Goal: Task Accomplishment & Management: Complete application form

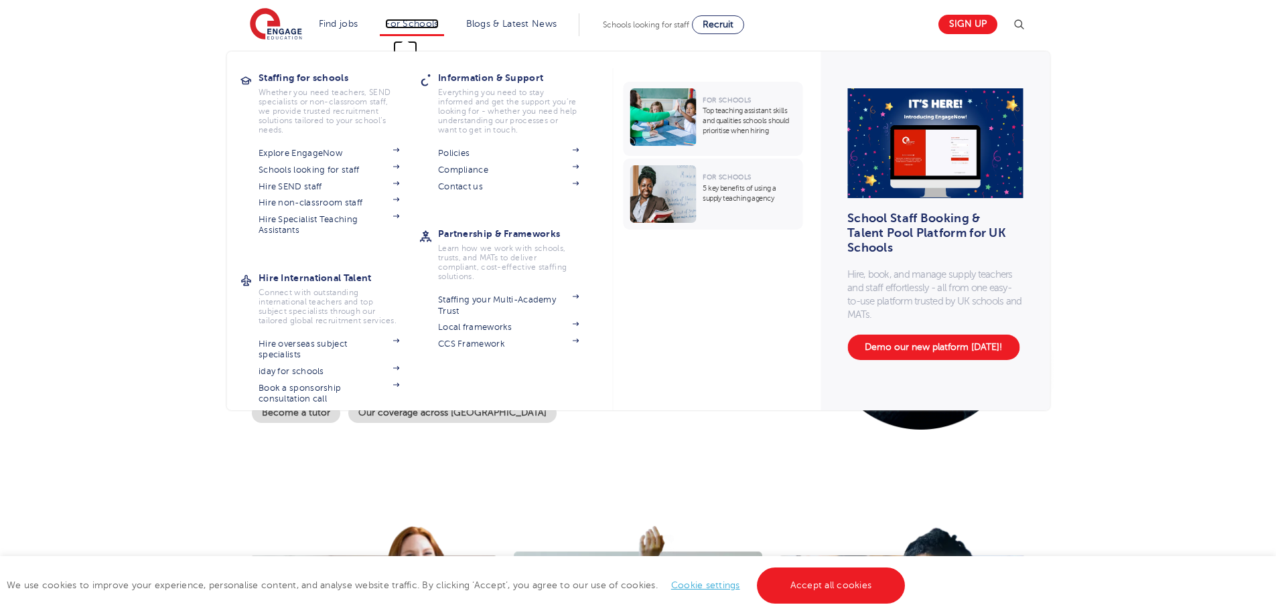
click at [402, 24] on link "For Schools" at bounding box center [411, 24] width 53 height 10
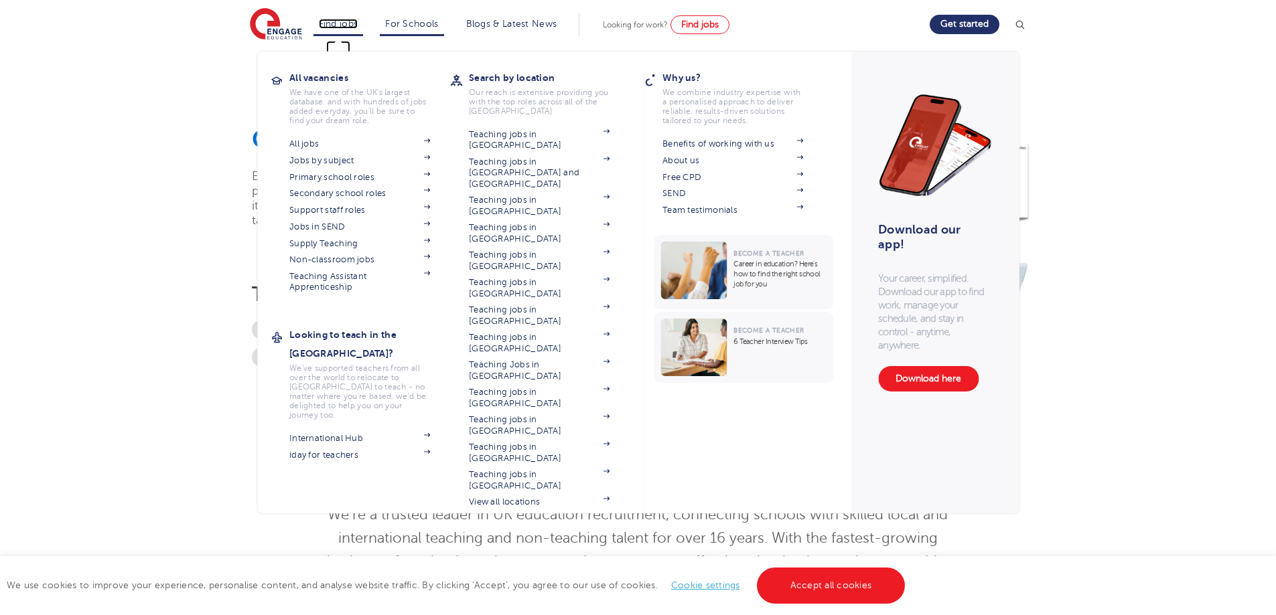
click at [341, 26] on link "Find jobs" at bounding box center [339, 24] width 40 height 10
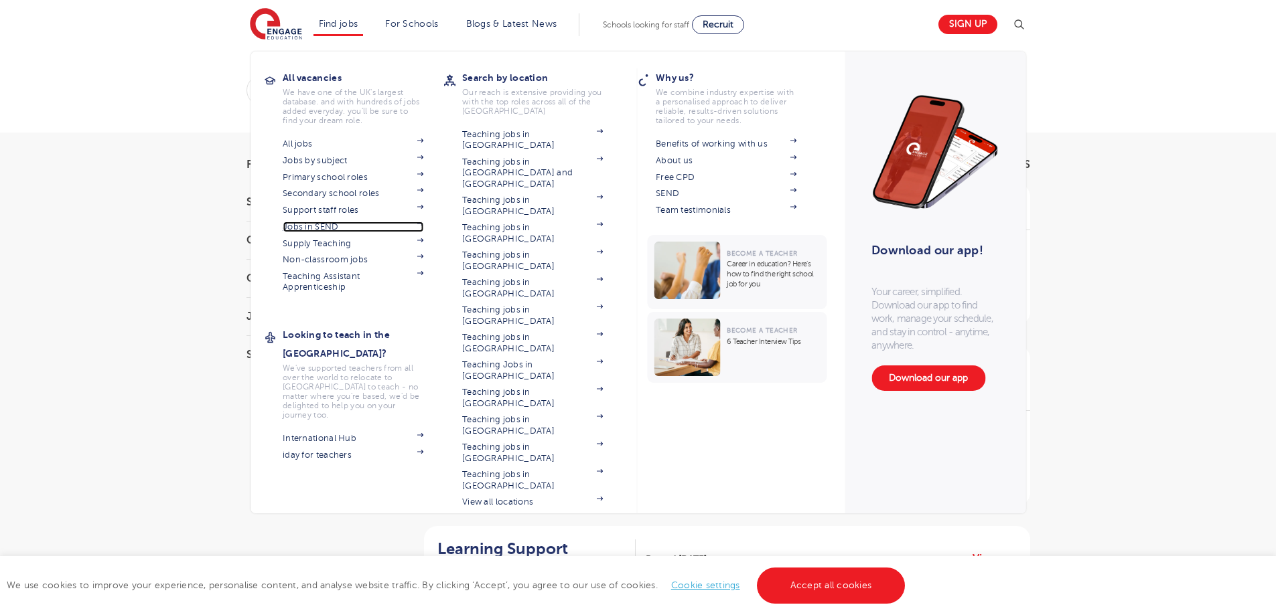
click at [327, 228] on link "Jobs in SEND" at bounding box center [353, 227] width 141 height 11
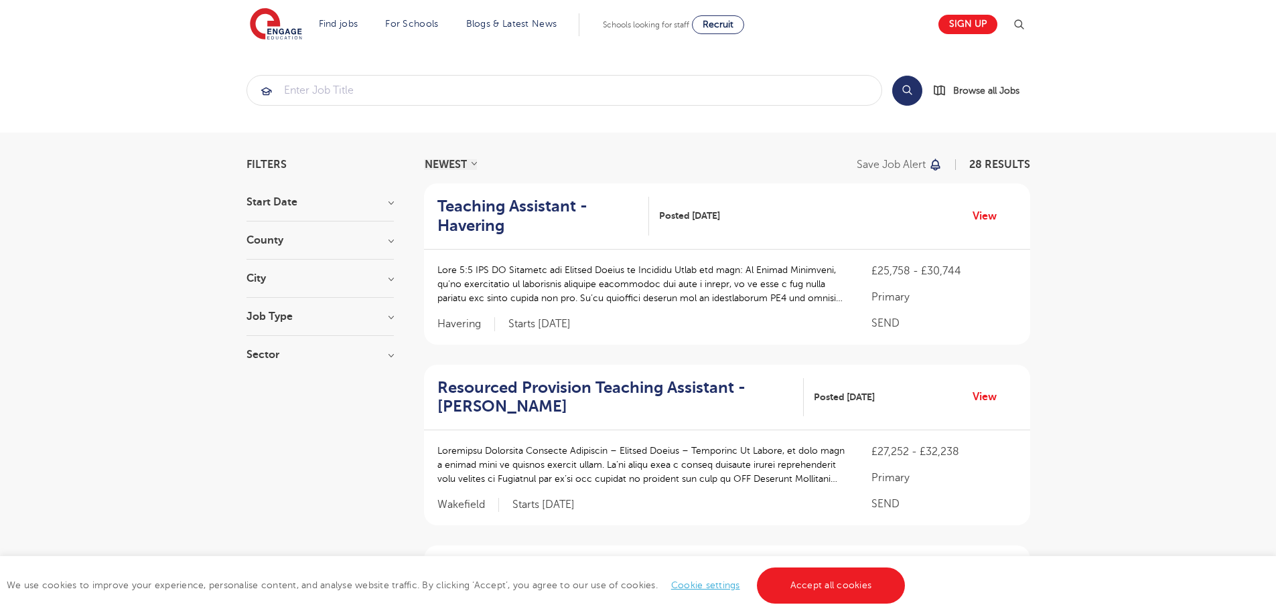
click at [485, 240] on div "Teaching Assistant - Havering Posted 10/10/25 View" at bounding box center [727, 216] width 606 height 66
click at [481, 234] on h2 "Teaching Assistant - Havering" at bounding box center [537, 216] width 201 height 39
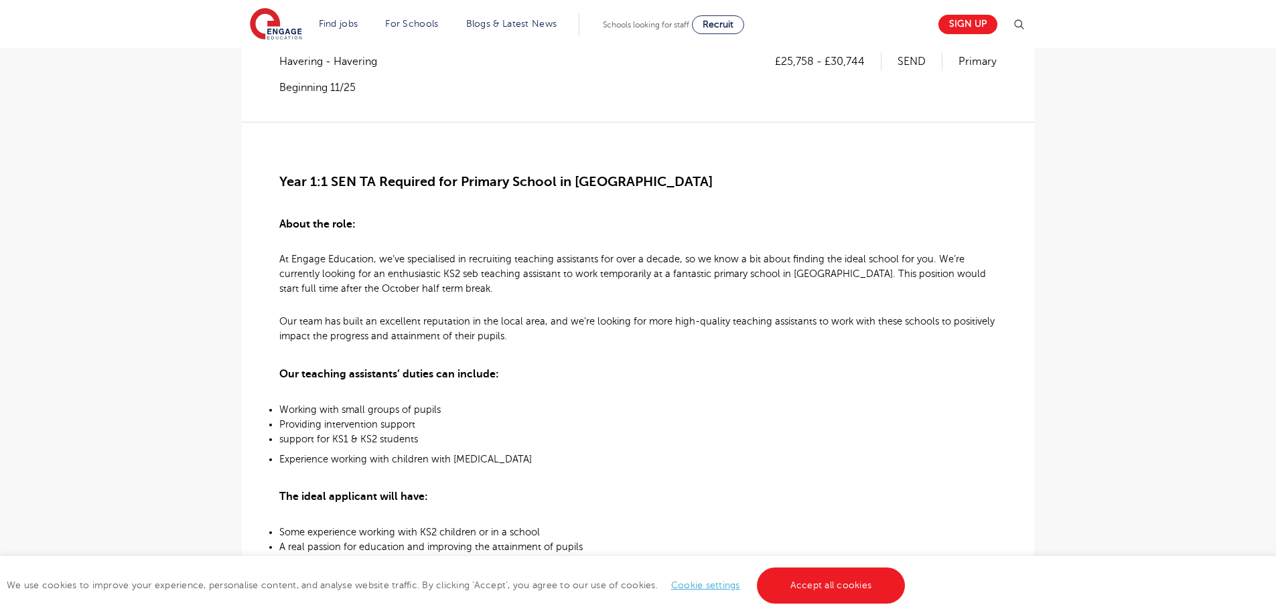
scroll to position [269, 0]
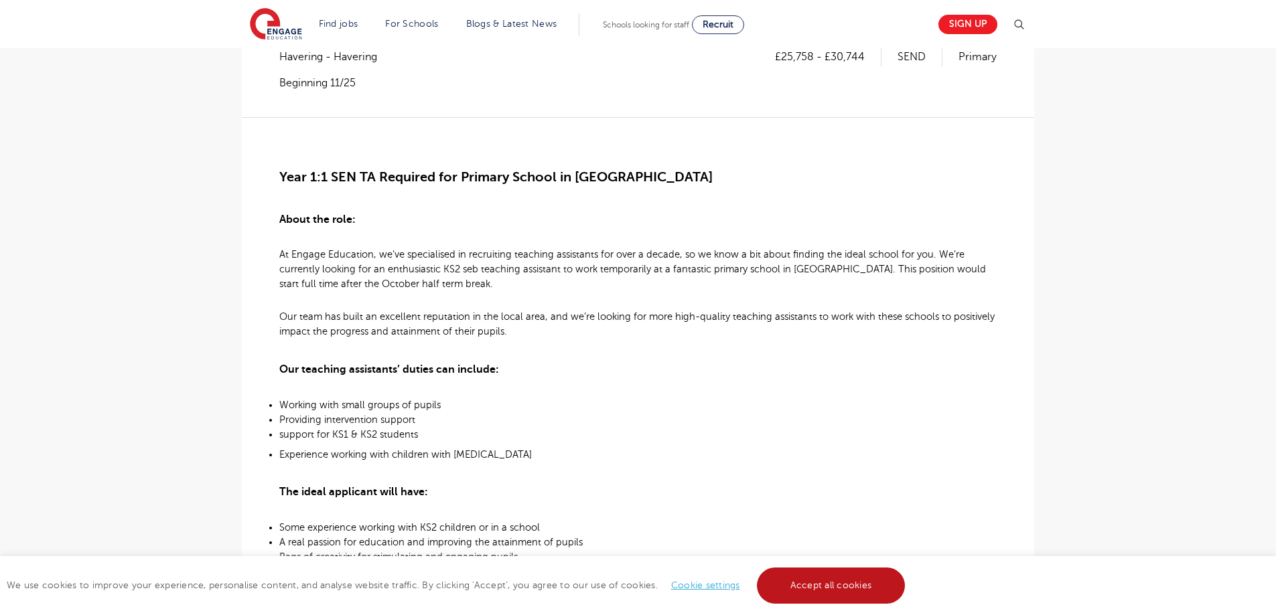
click at [824, 572] on link "Accept all cookies" at bounding box center [831, 586] width 149 height 36
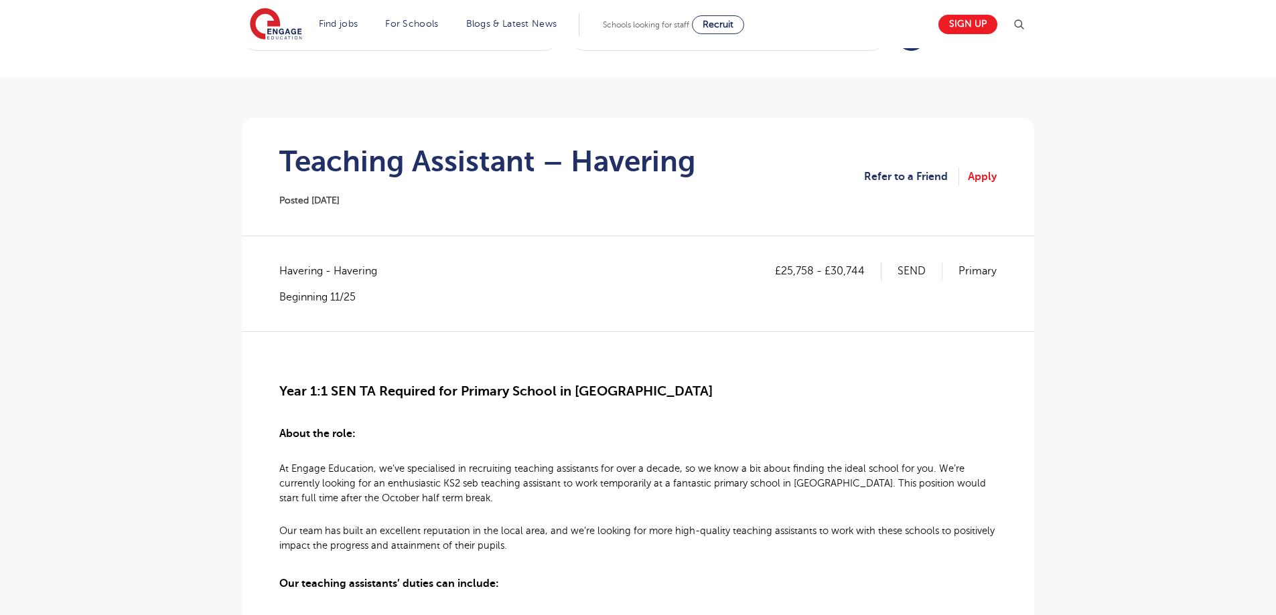
scroll to position [0, 0]
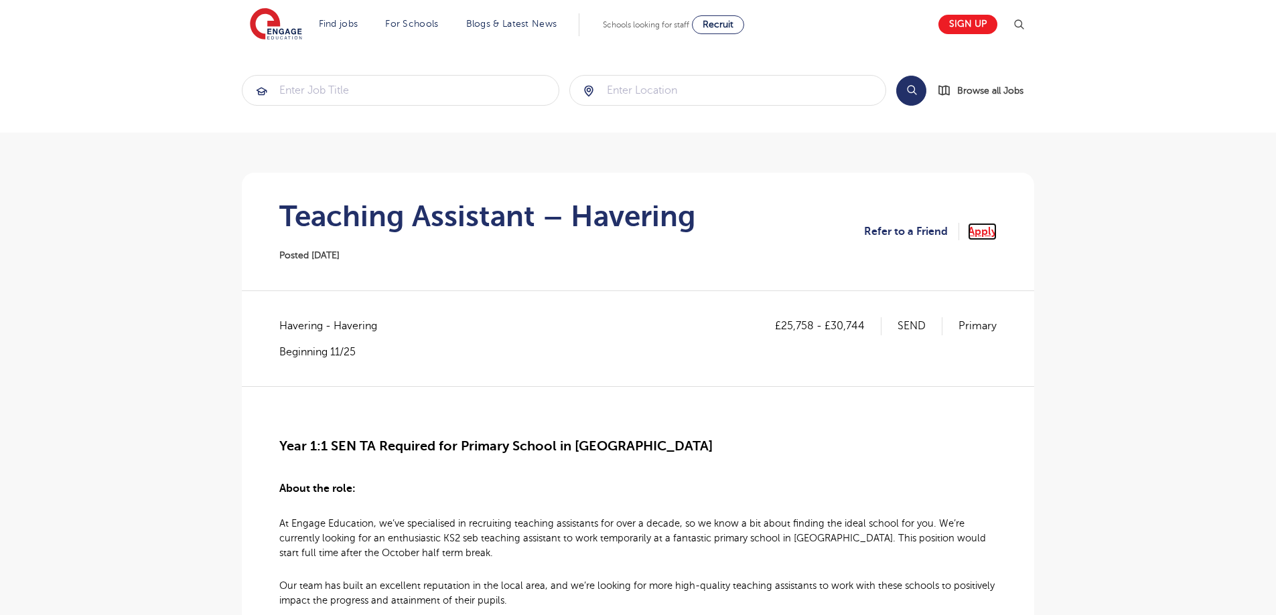
click at [996, 230] on link "Apply" at bounding box center [982, 231] width 29 height 17
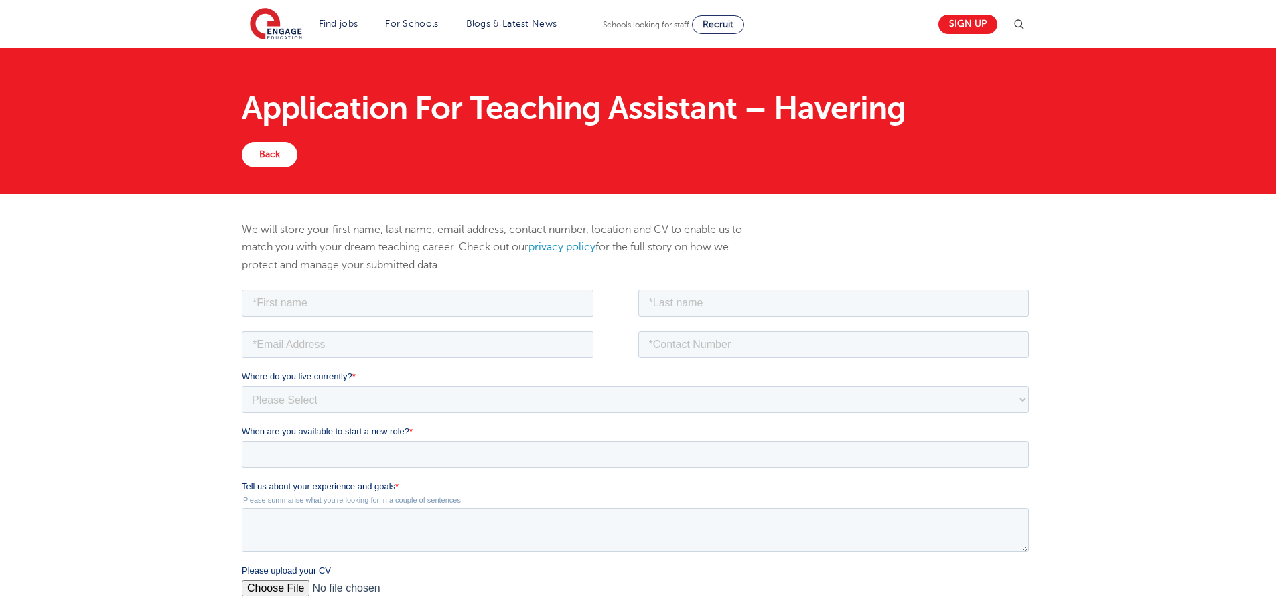
click at [384, 323] on fieldset at bounding box center [638, 308] width 792 height 42
click at [377, 301] on input "text" at bounding box center [418, 302] width 352 height 27
type input "aaron"
click at [696, 307] on input "text" at bounding box center [833, 302] width 391 height 27
type input "ferguson"
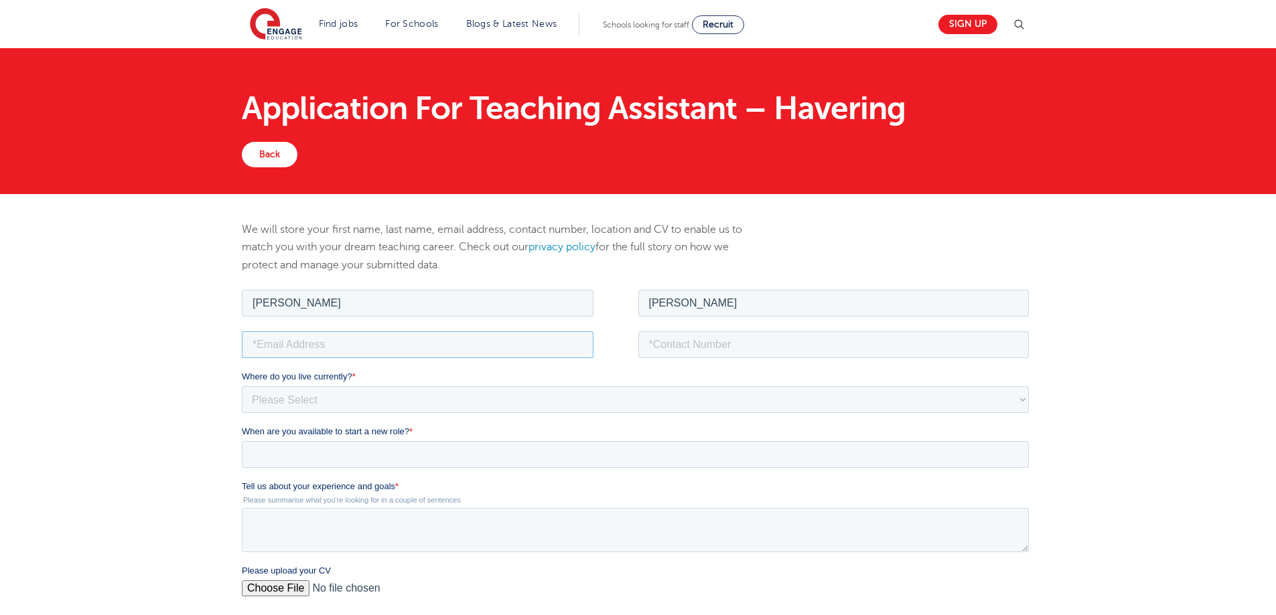
click at [376, 347] on input "email" at bounding box center [418, 344] width 352 height 27
type input "alexgood666@yahoo.com"
click at [769, 325] on fieldset "aaron ferguson" at bounding box center [638, 308] width 792 height 42
click at [764, 338] on input "tel" at bounding box center [833, 344] width 391 height 27
type input "07487547690"
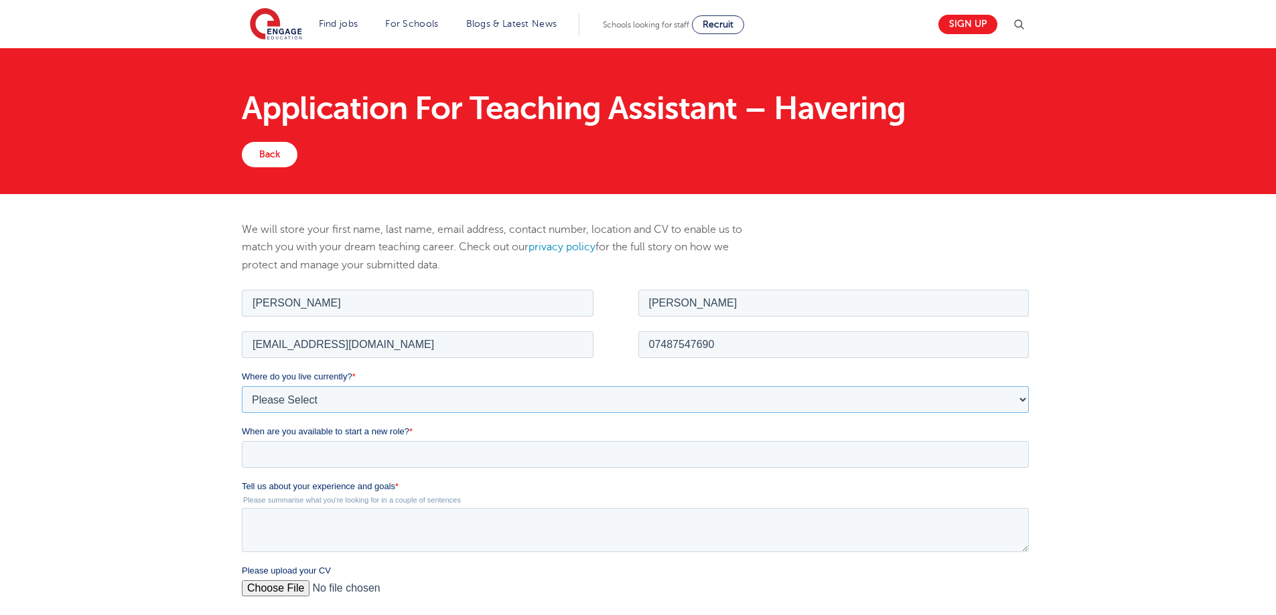
click at [326, 393] on select "Please Select UK Canada Ireland Australia New Zealand Europe USA South Africa J…" at bounding box center [635, 399] width 787 height 27
select select "UK"
click at [242, 386] on select "Please Select UK Canada Ireland Australia New Zealand Europe USA South Africa J…" at bounding box center [635, 399] width 787 height 27
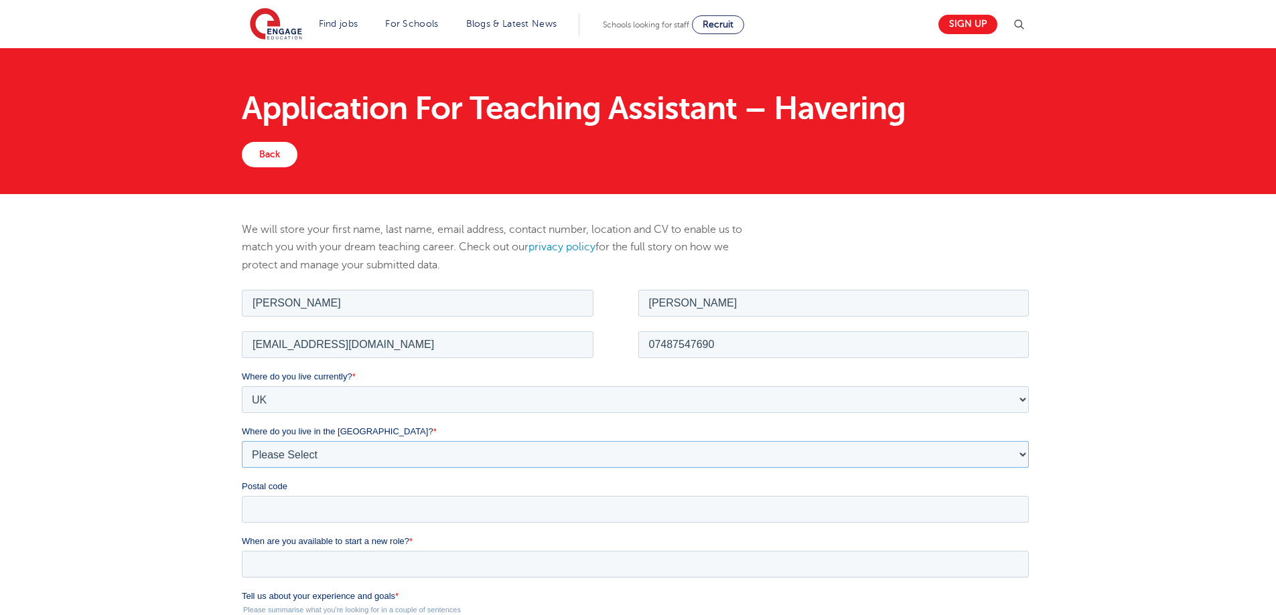
click at [296, 457] on select "Please Select Overseas Barnsley Bedfordshire Berkshire Bournemouth Bracknell Fo…" at bounding box center [635, 454] width 787 height 27
select select "City of London"
click at [242, 441] on select "Please Select Overseas Barnsley Bedfordshire Berkshire Bournemouth Bracknell Fo…" at bounding box center [635, 454] width 787 height 27
click at [388, 501] on input "Postal code" at bounding box center [635, 508] width 787 height 27
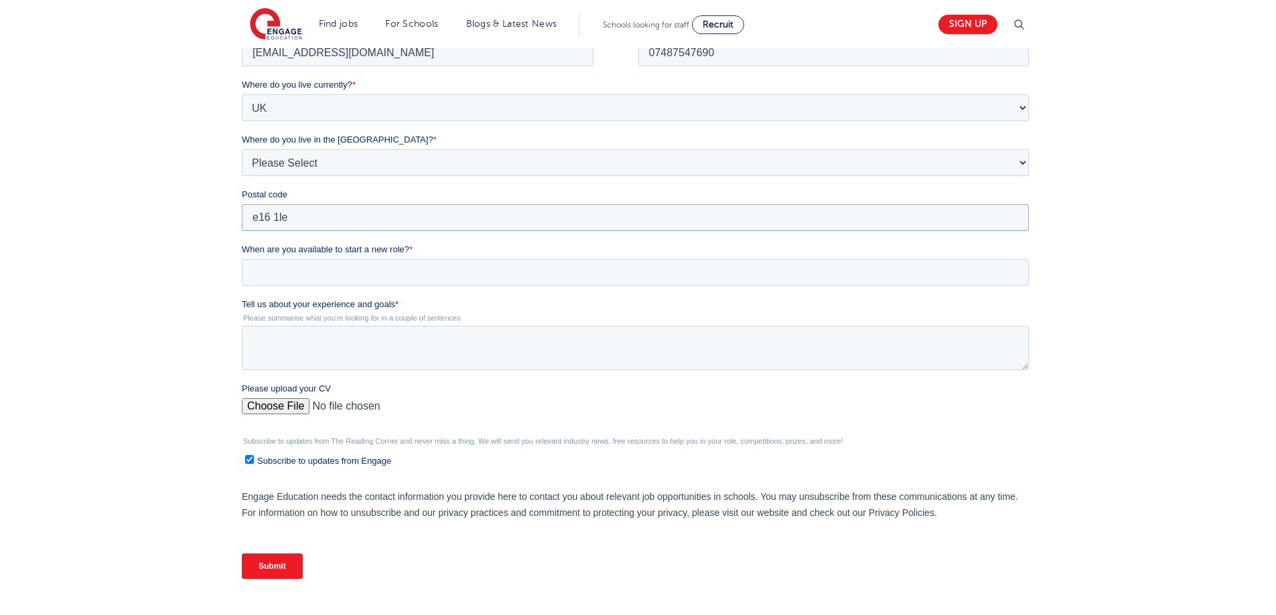
scroll to position [296, 0]
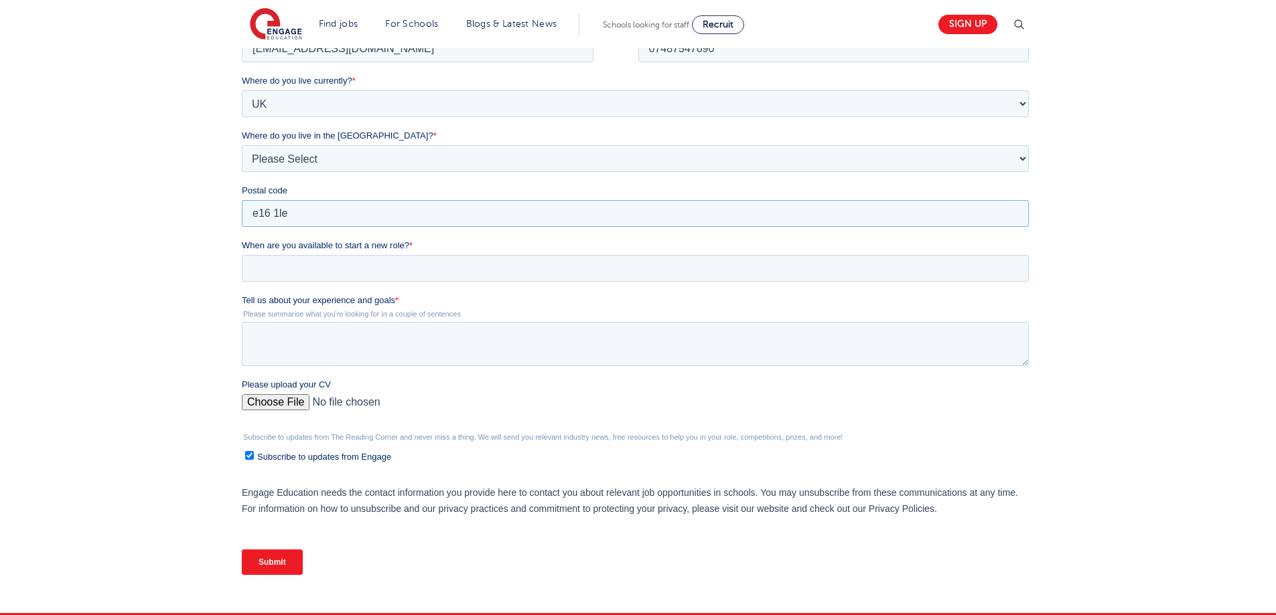
type input "e16 1le"
click at [323, 269] on input "When are you available to start a new role? *" at bounding box center [635, 268] width 787 height 27
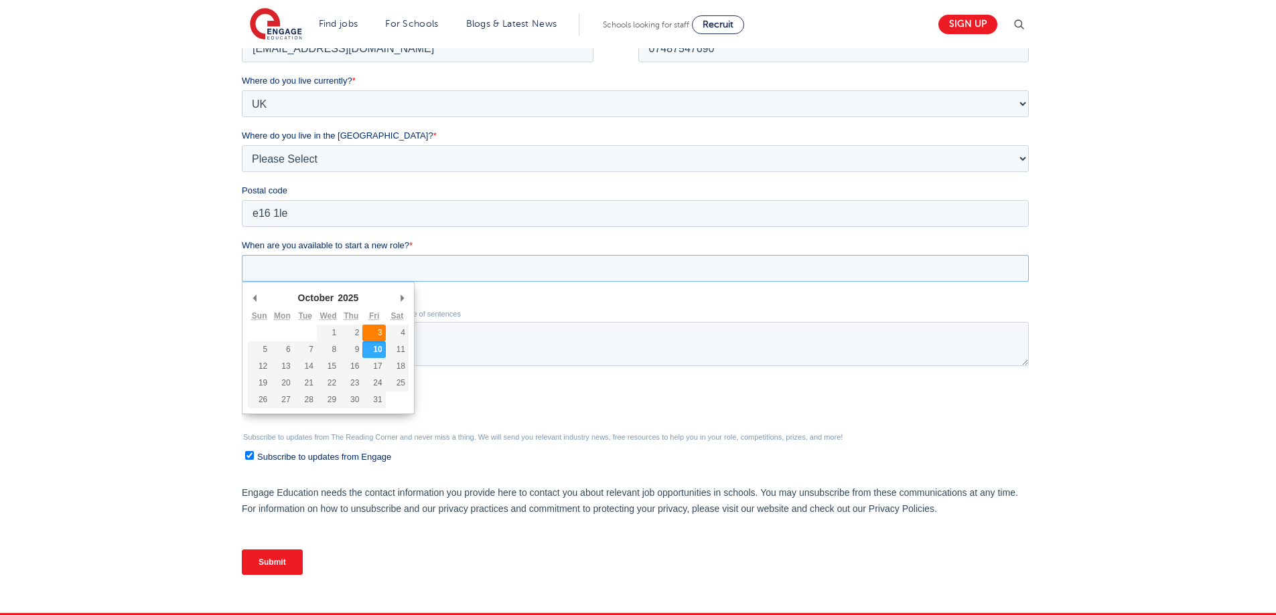
type div "2025-10-03"
type input "2025/10/03"
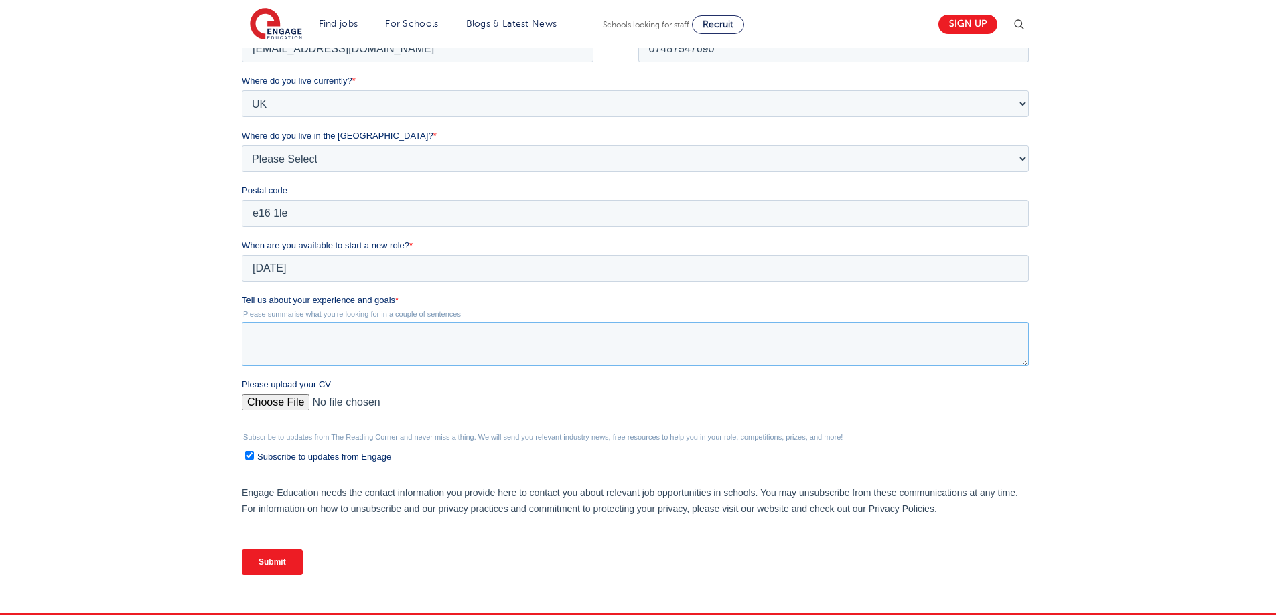
click at [306, 356] on textarea "Tell us about your experience and goals *" at bounding box center [635, 344] width 787 height 44
click at [713, 338] on textarea "11 yeas experience teaching assisant helping Austim children one to one support…" at bounding box center [635, 344] width 787 height 44
click at [706, 339] on textarea "11 yeas experience teaching assistant helping Au stim children one to one suppo…" at bounding box center [635, 344] width 787 height 44
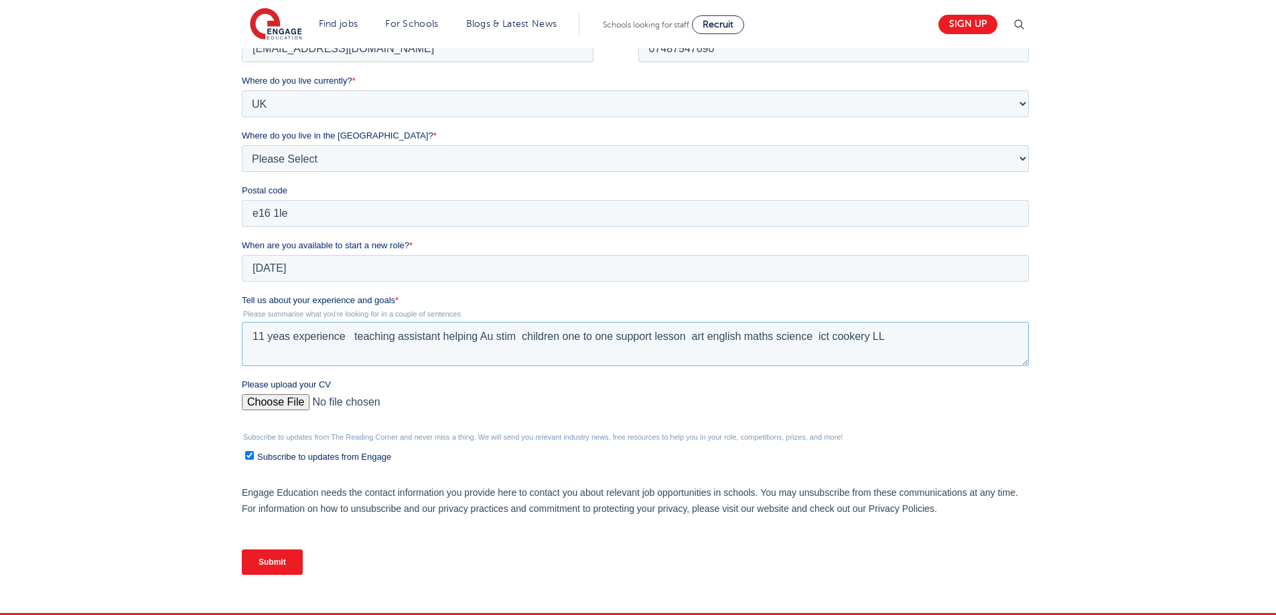
click at [870, 339] on textarea "11 yeas experience teaching assistant helping Au stim children one to one suppo…" at bounding box center [635, 344] width 787 height 44
click at [909, 338] on textarea "11 yeas experience teaching assistant helping Au stim children one to one suppo…" at bounding box center [635, 344] width 787 height 44
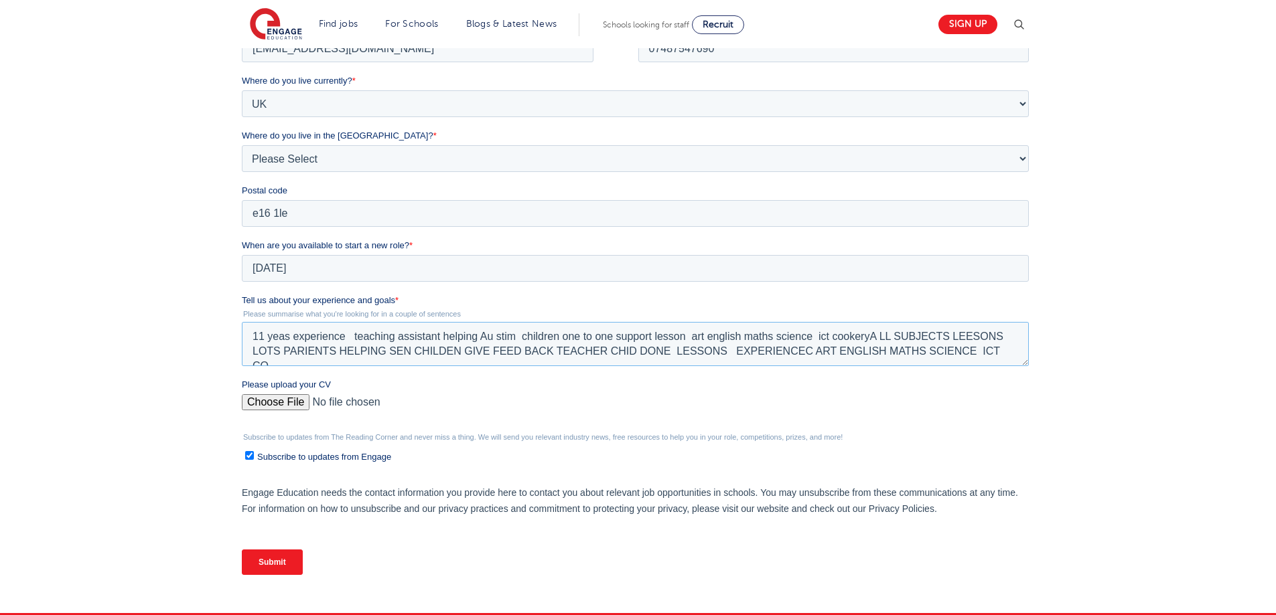
scroll to position [6, 0]
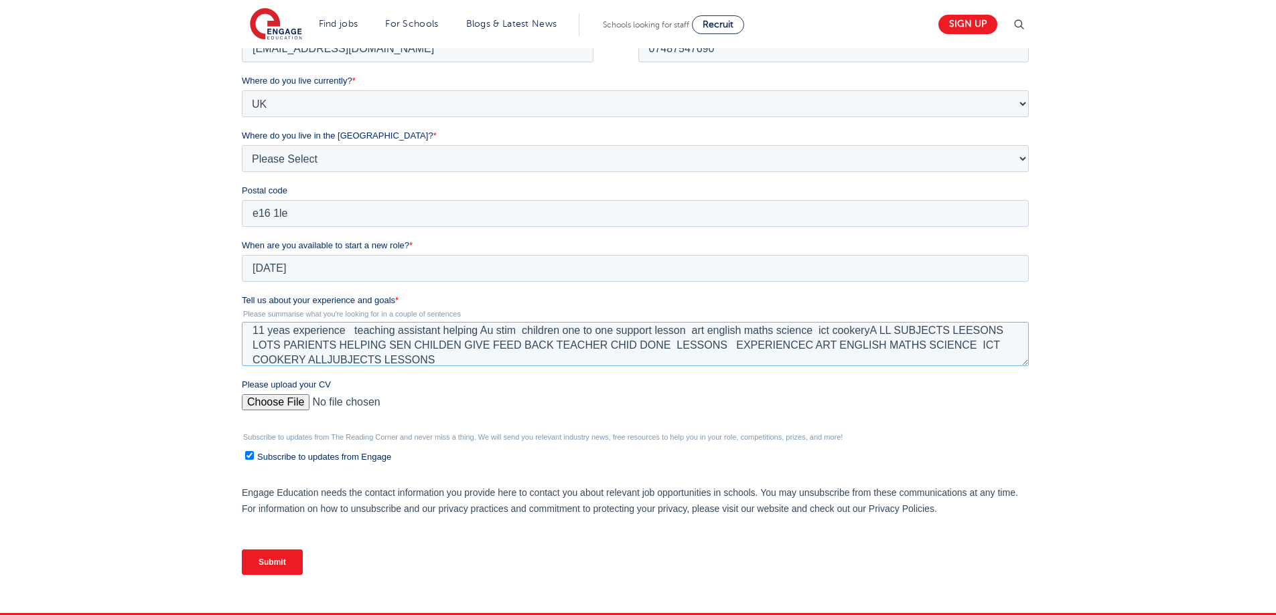
click at [329, 358] on textarea "11 yeas experience teaching assistant helping Au stim children one to one suppo…" at bounding box center [635, 344] width 787 height 44
click at [506, 362] on textarea "11 yeas experience teaching assistant helping Au stim children one to one suppo…" at bounding box center [635, 344] width 787 height 44
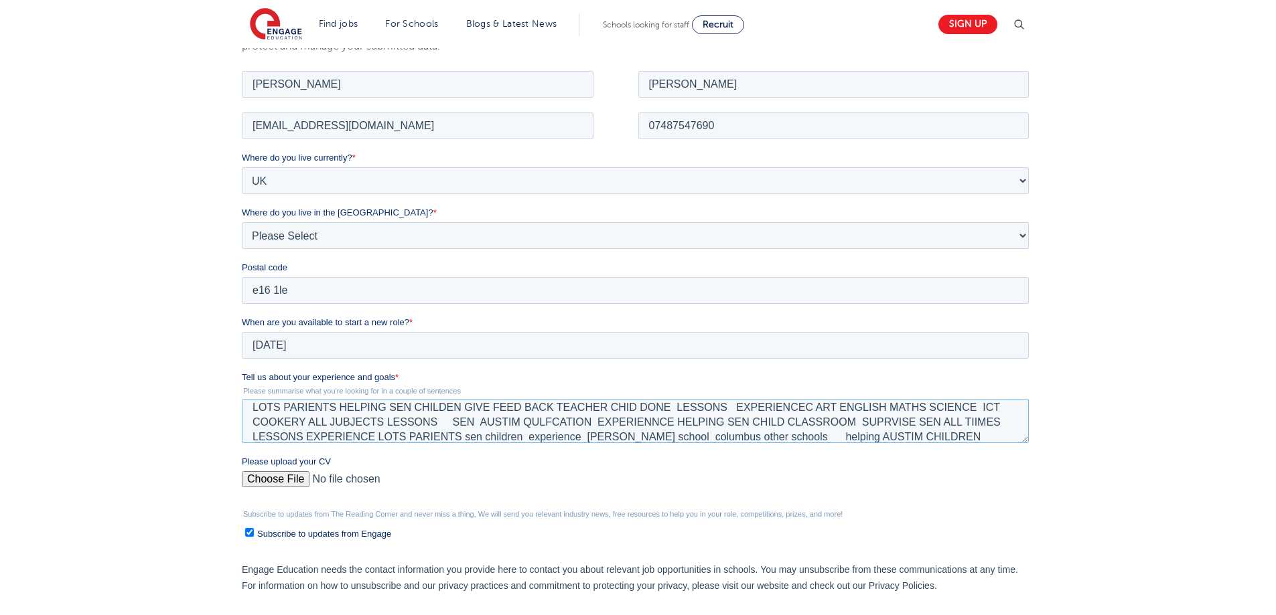
scroll to position [35, 0]
type textarea "11 yeas experience teaching assistant helping Au stim children one to one suppo…"
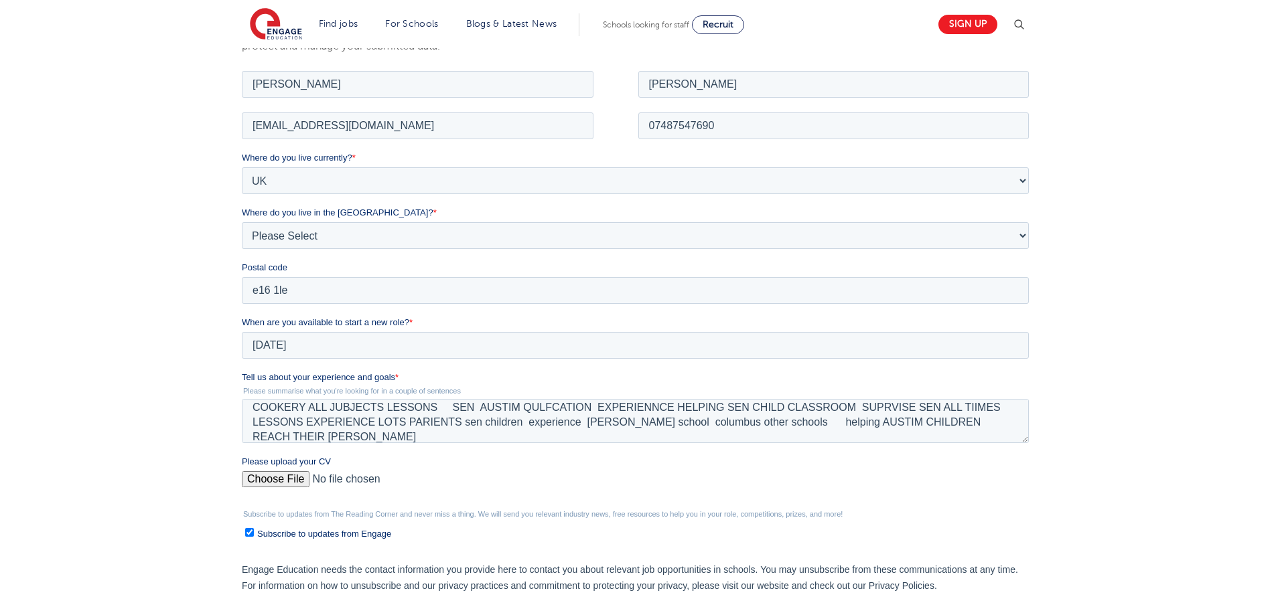
click at [273, 482] on input "Please upload your CV" at bounding box center [635, 484] width 787 height 27
type input "C:\fakepath\Aaron F. CV (1) (4) (25) (2)1111 (3) (4)222222 (1) (18) (7) (55) (1…"
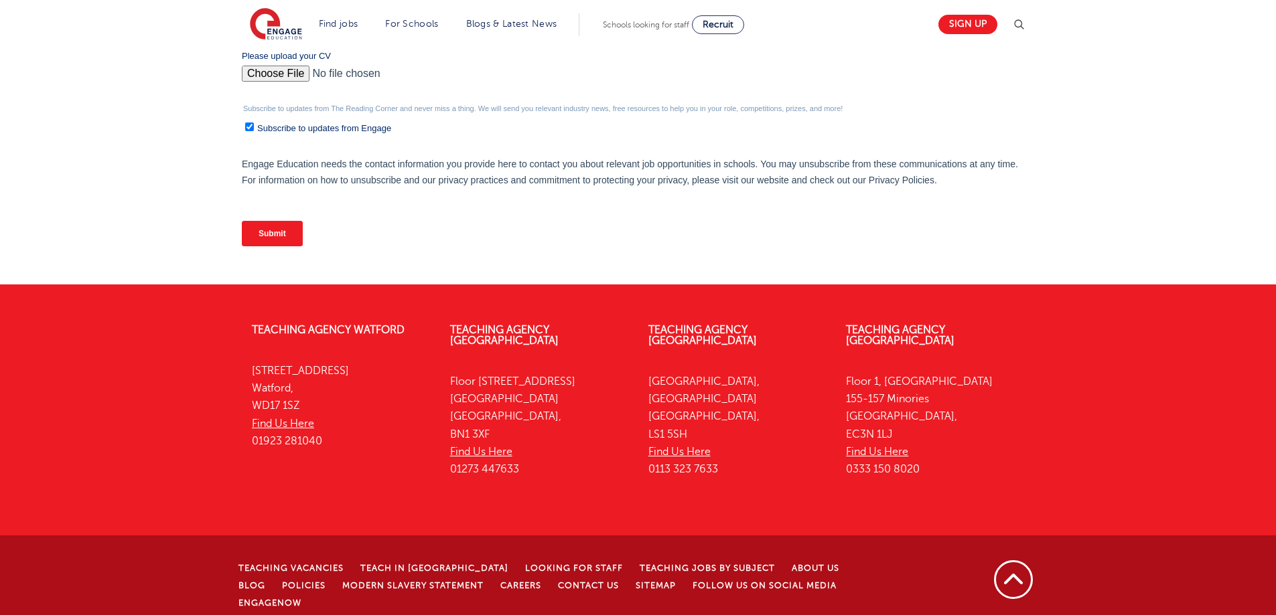
scroll to position [599, 0]
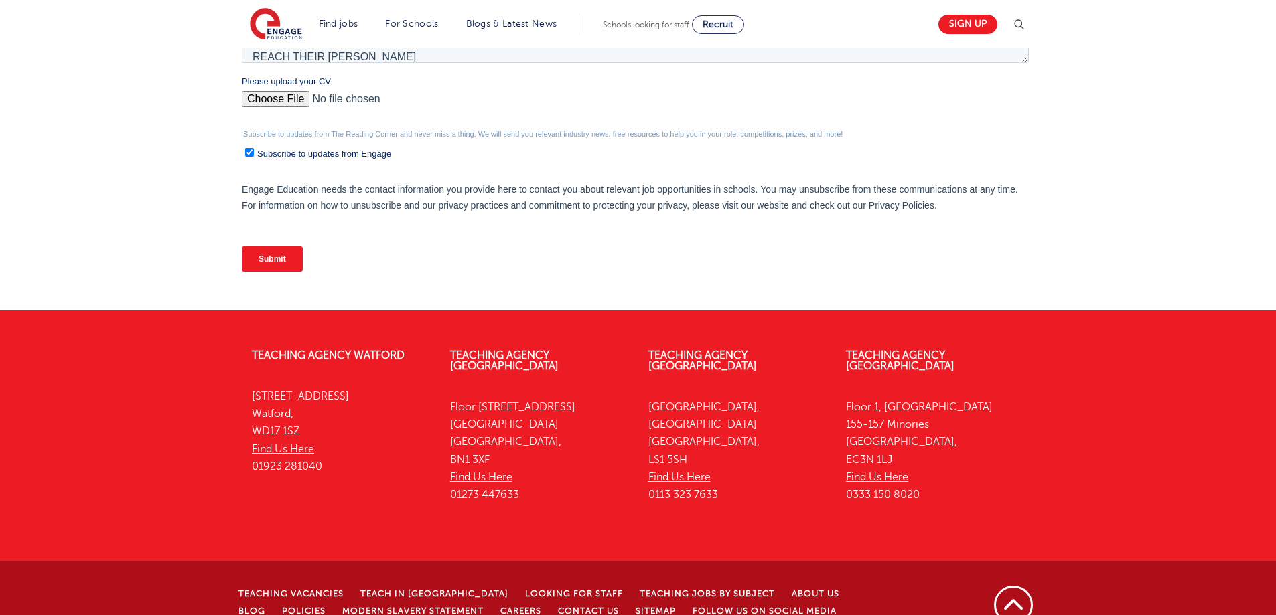
click at [258, 256] on input "Submit" at bounding box center [272, 258] width 61 height 25
